Goal: Task Accomplishment & Management: Manage account settings

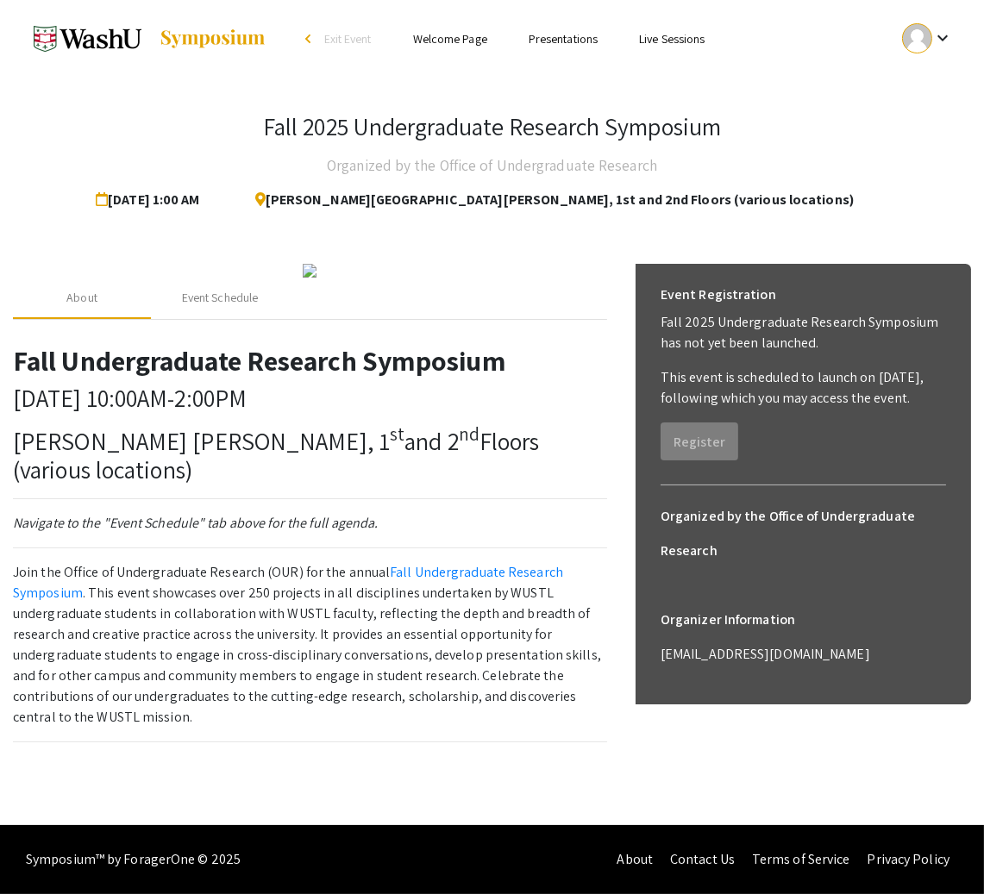
click at [433, 129] on h3 "Fall 2025 Undergraduate Research Symposium" at bounding box center [492, 126] width 458 height 29
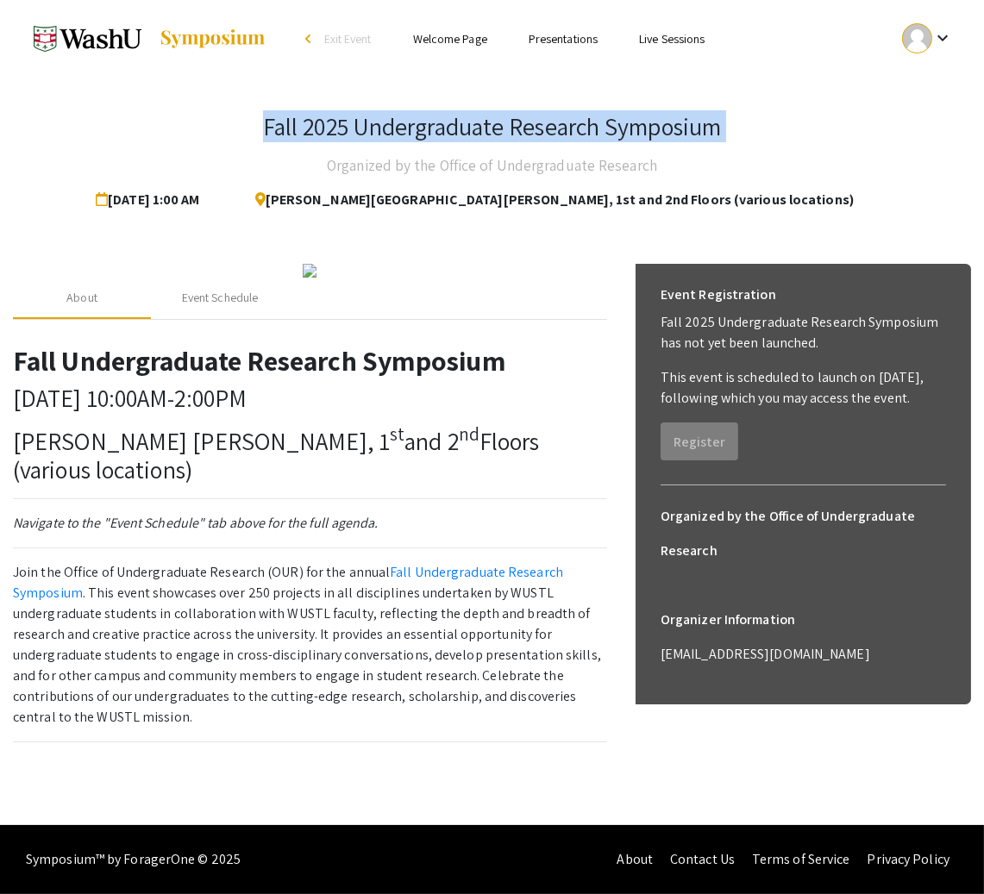
copy h3 "Fall 2025 Undergraduate Research Symposium"
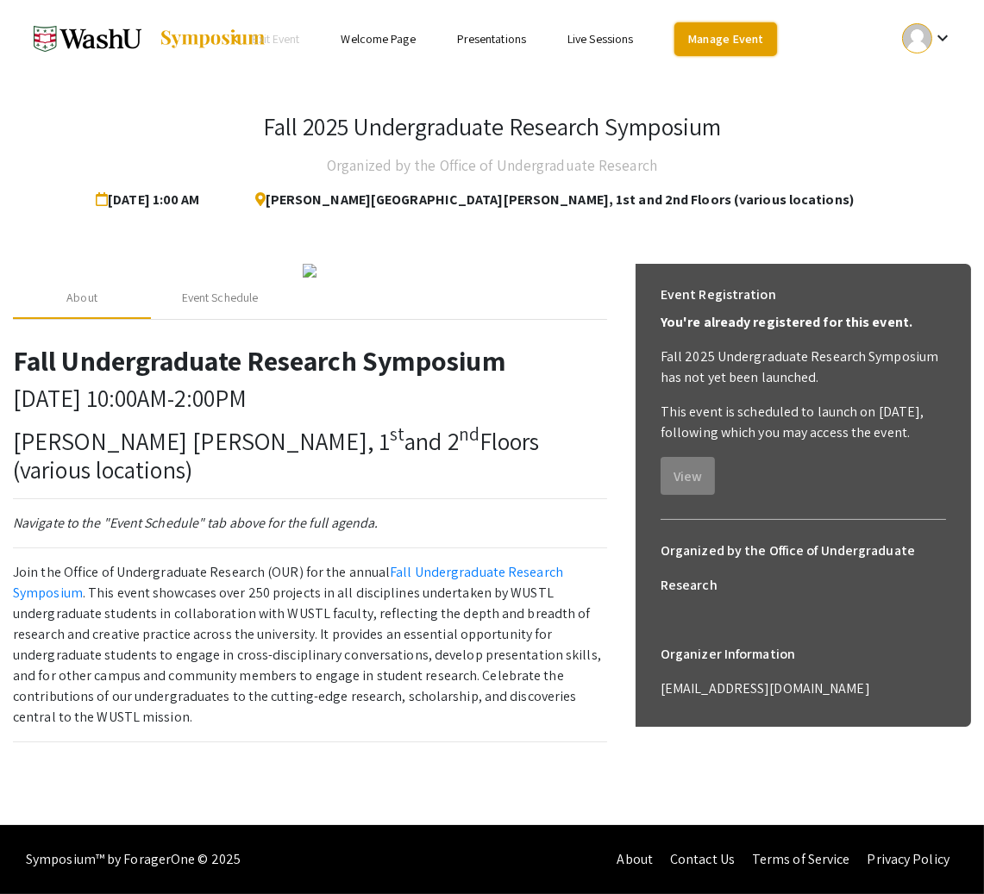
click at [743, 41] on link "Manage Event" at bounding box center [725, 39] width 102 height 34
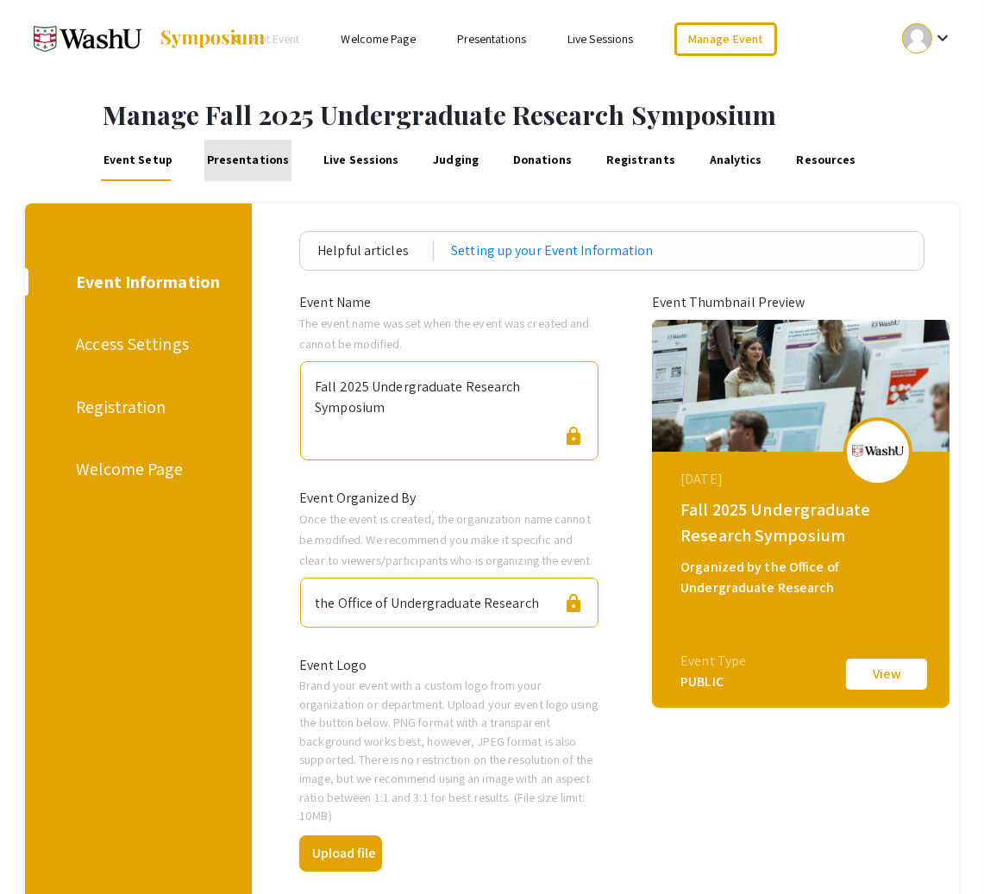
click at [252, 169] on link "Presentations" at bounding box center [247, 160] width 87 height 41
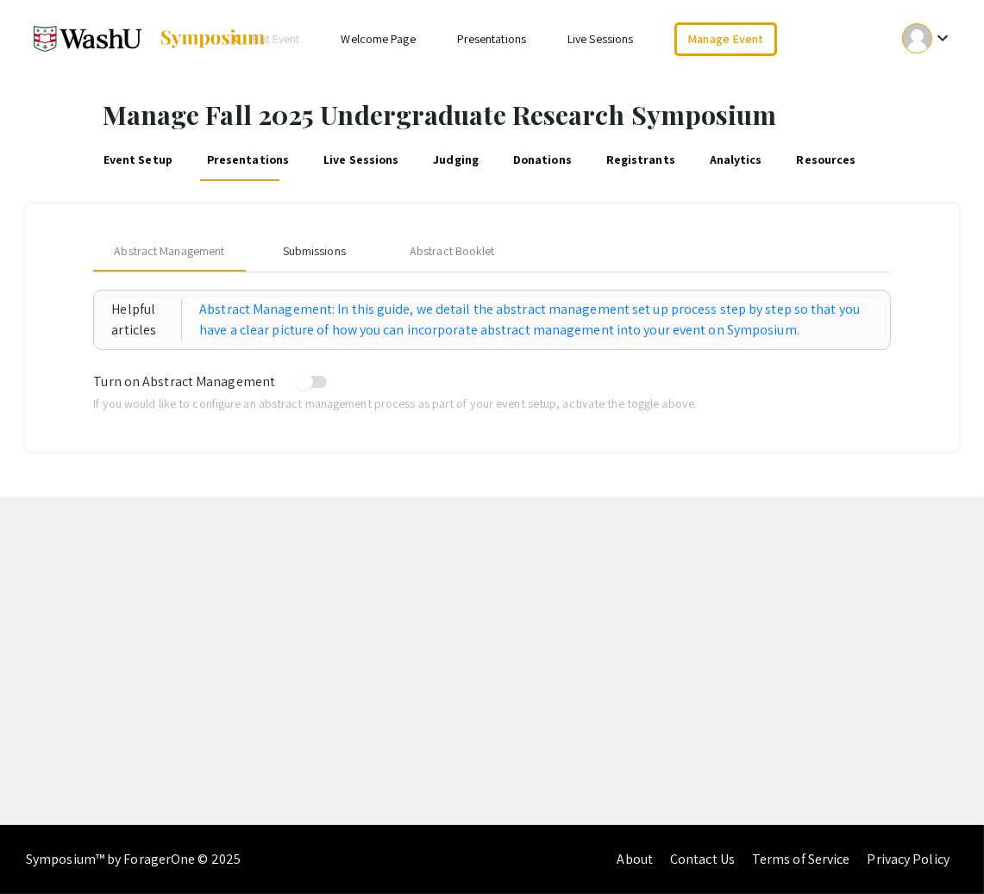
click at [312, 253] on div "Submissions" at bounding box center [314, 251] width 63 height 18
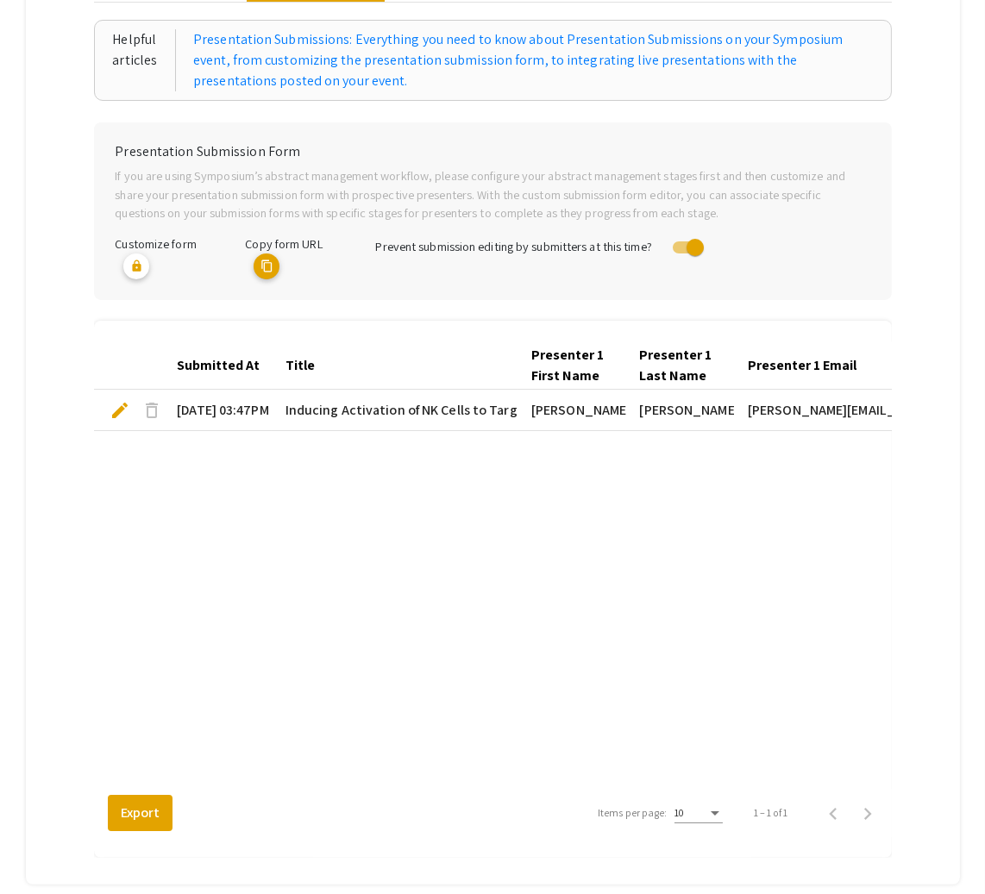
scroll to position [373, 0]
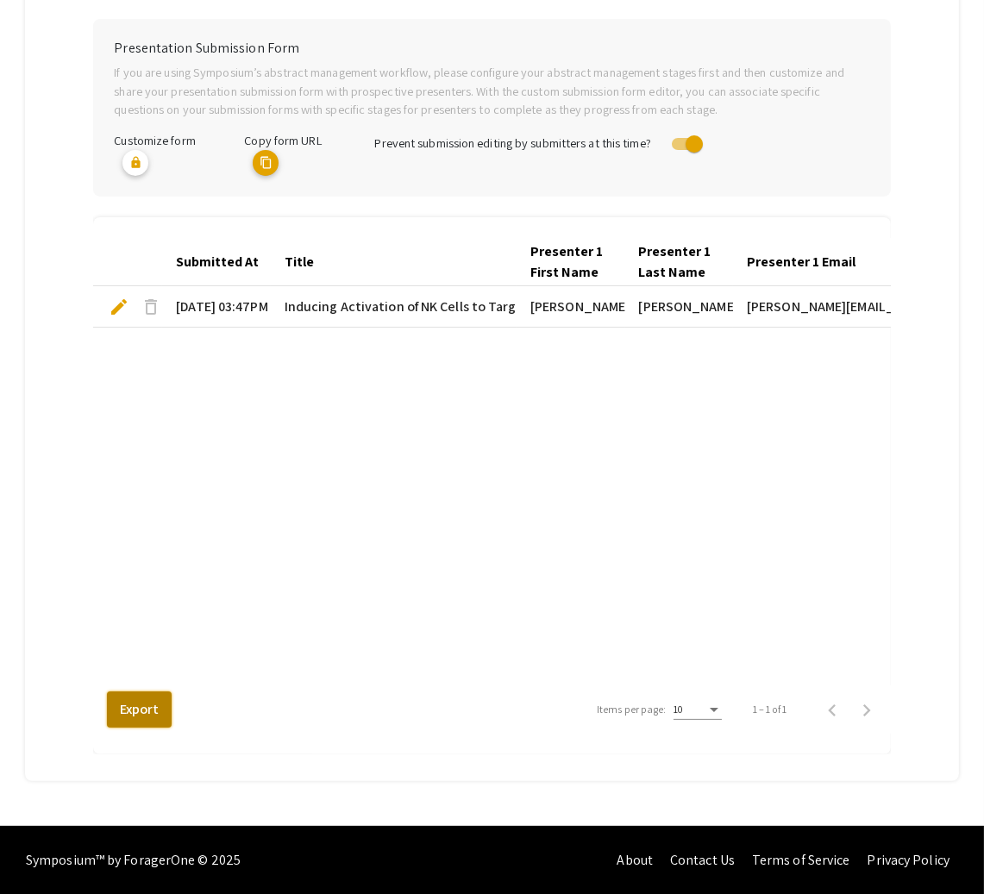
click at [127, 699] on button "Export" at bounding box center [139, 710] width 65 height 36
click at [6, 322] on div "Manage Fall 2025 Undergraduate Research Symposium Event Setup Presentations Liv…" at bounding box center [492, 265] width 984 height 1122
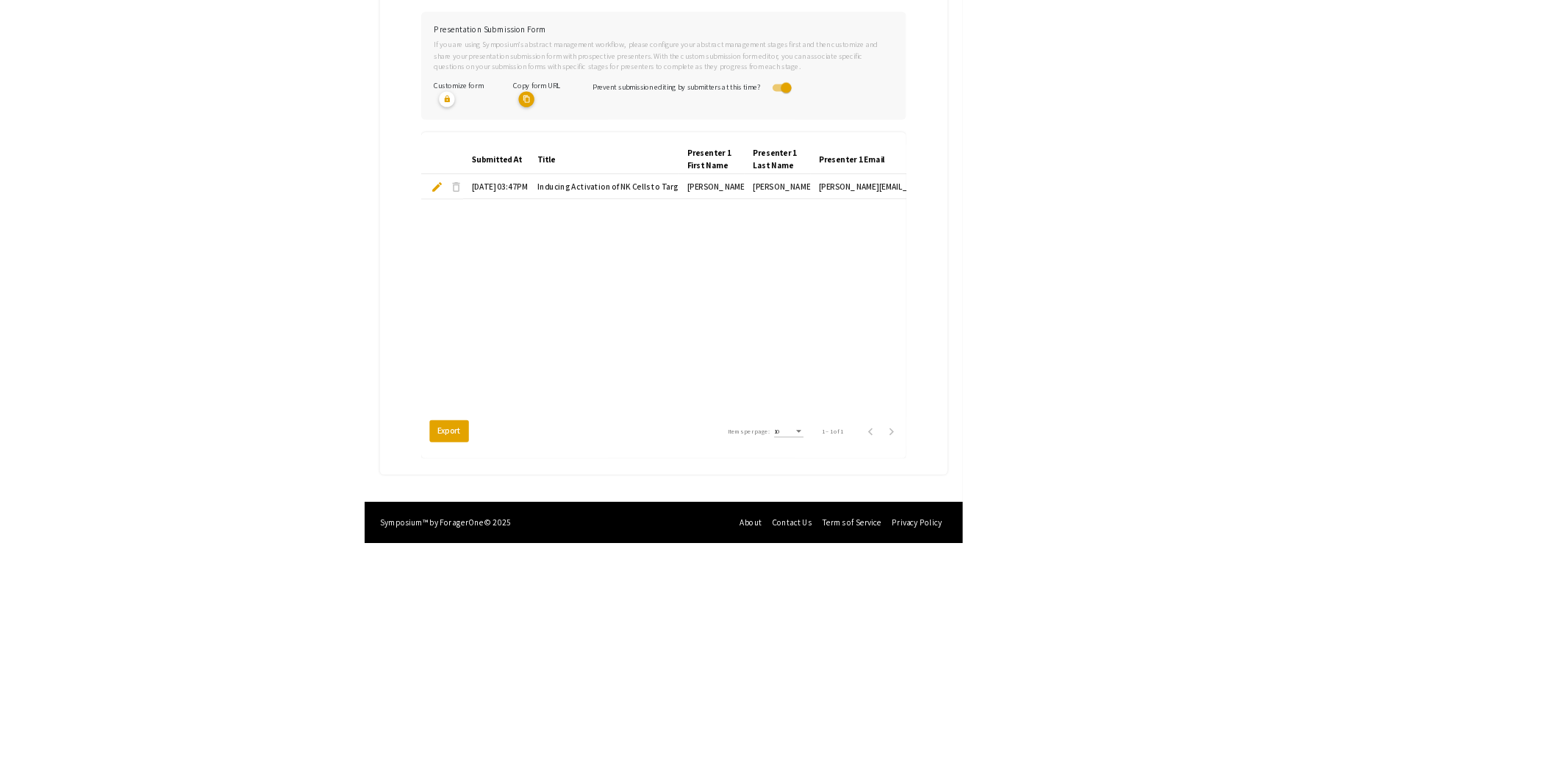
scroll to position [269, 0]
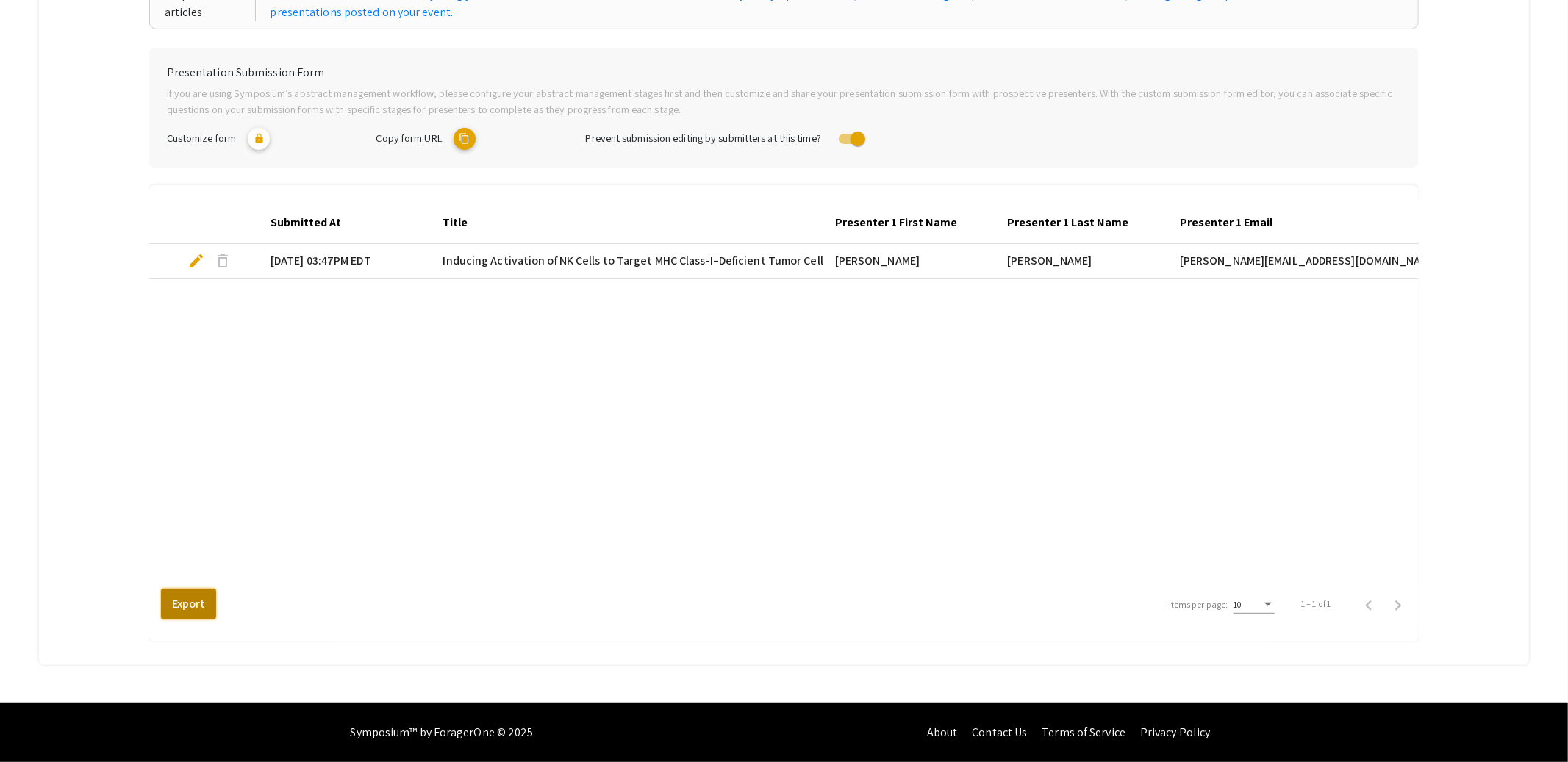
click at [189, 608] on button "Export" at bounding box center [188, 604] width 55 height 31
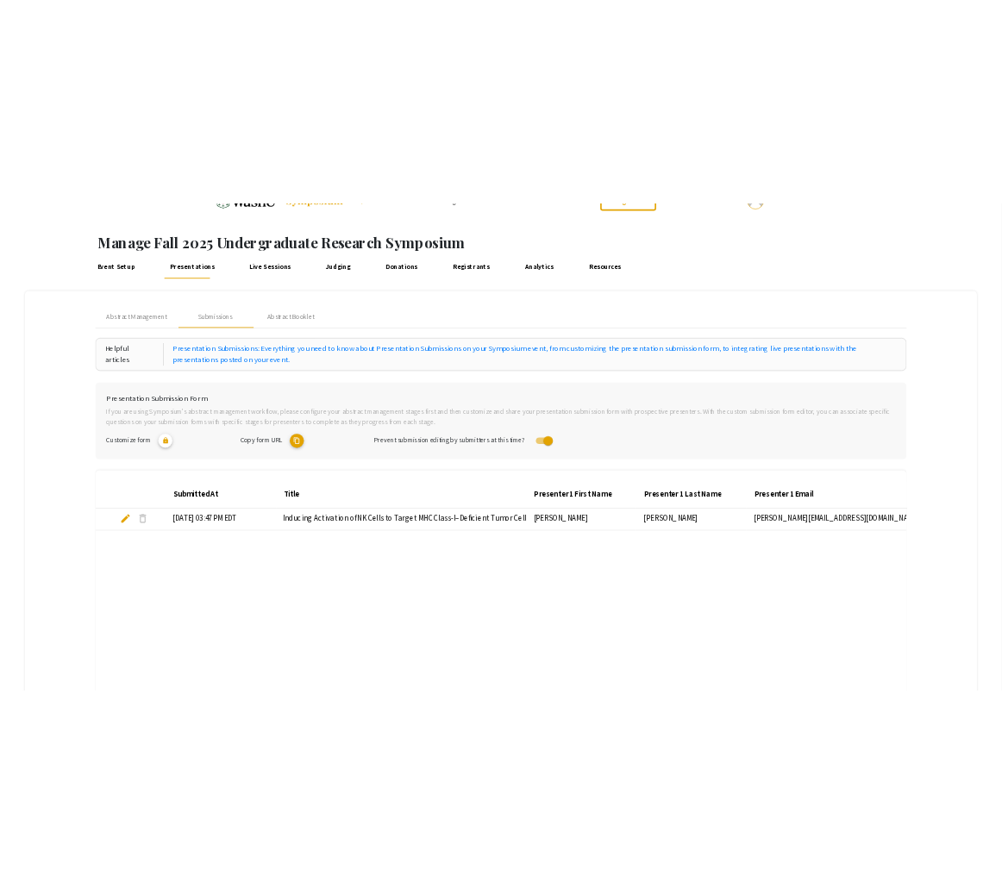
scroll to position [0, 0]
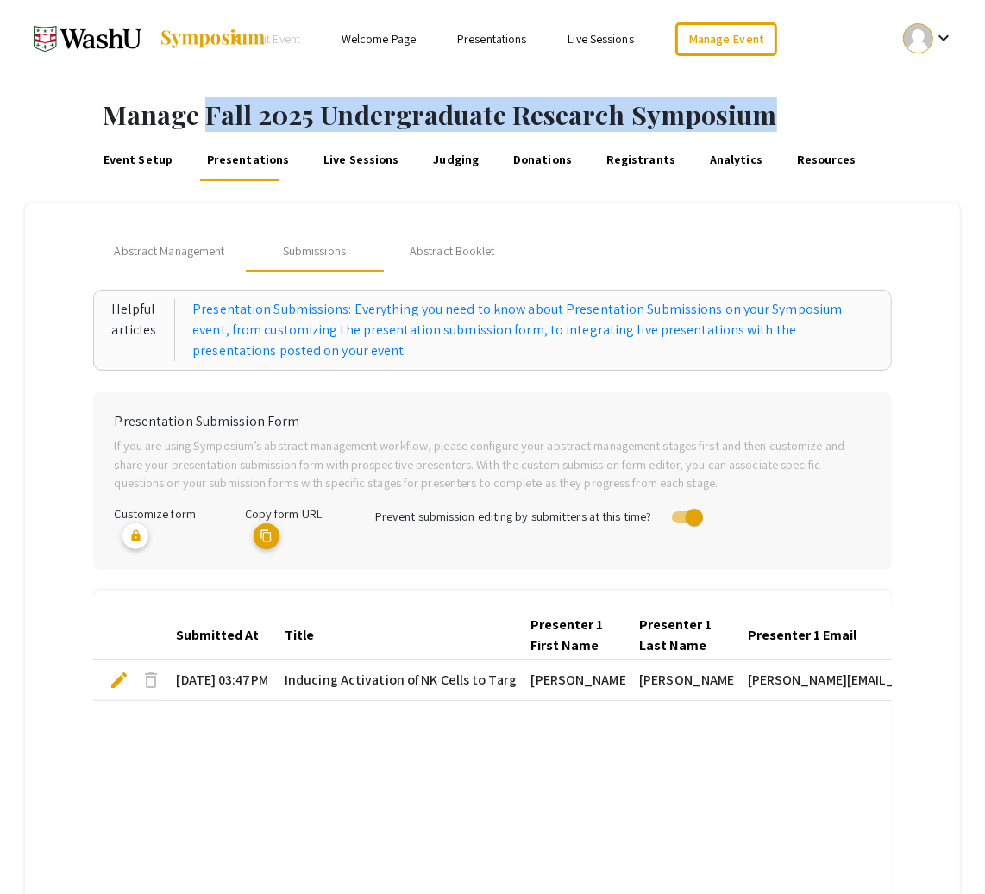
copy h1 "Fall 2025 Undergraduate Research Symposium"
drag, startPoint x: 208, startPoint y: 109, endPoint x: 850, endPoint y: 116, distance: 642.5
click at [850, 116] on h1 "Manage Fall 2025 Undergraduate Research Symposium" at bounding box center [544, 114] width 882 height 31
